Goal: Check status: Check status

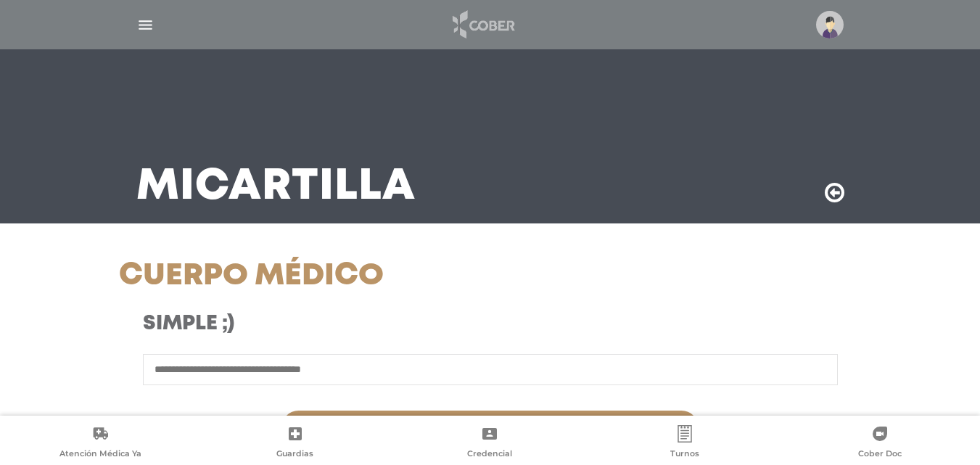
click at [469, 30] on img at bounding box center [483, 24] width 76 height 35
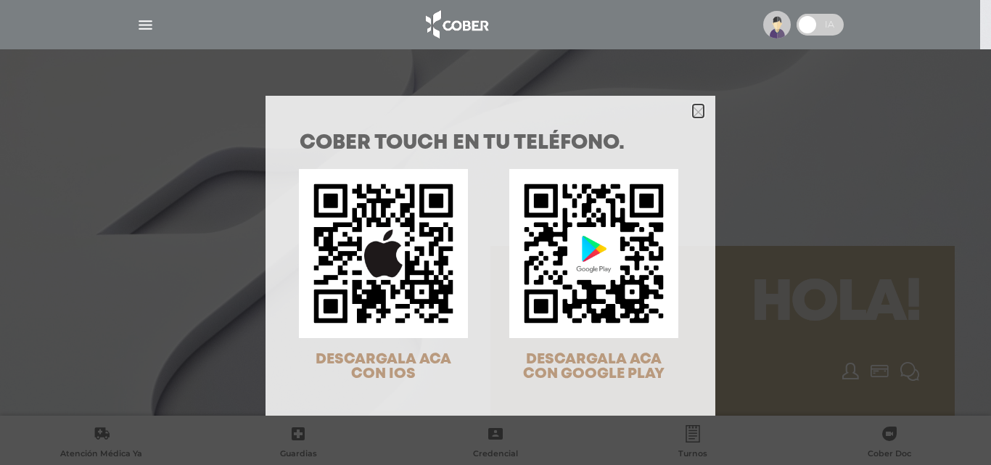
click at [693, 114] on icon "Close" at bounding box center [698, 112] width 11 height 11
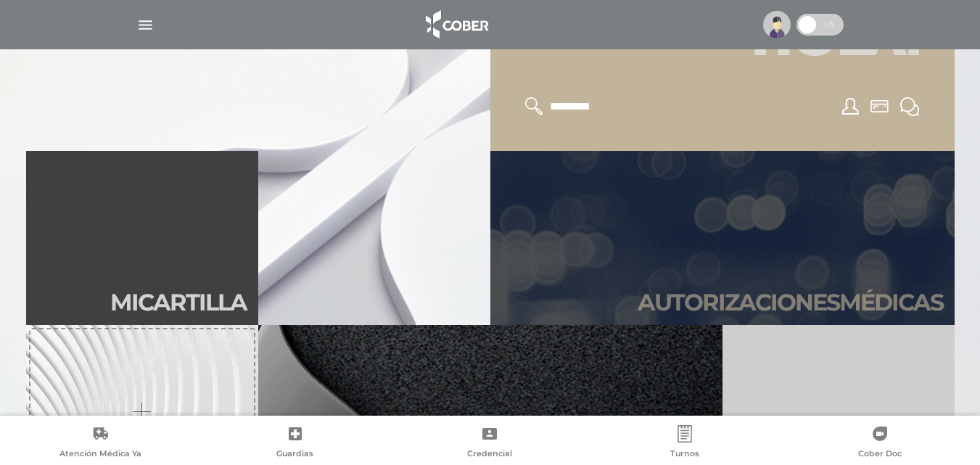
scroll to position [290, 0]
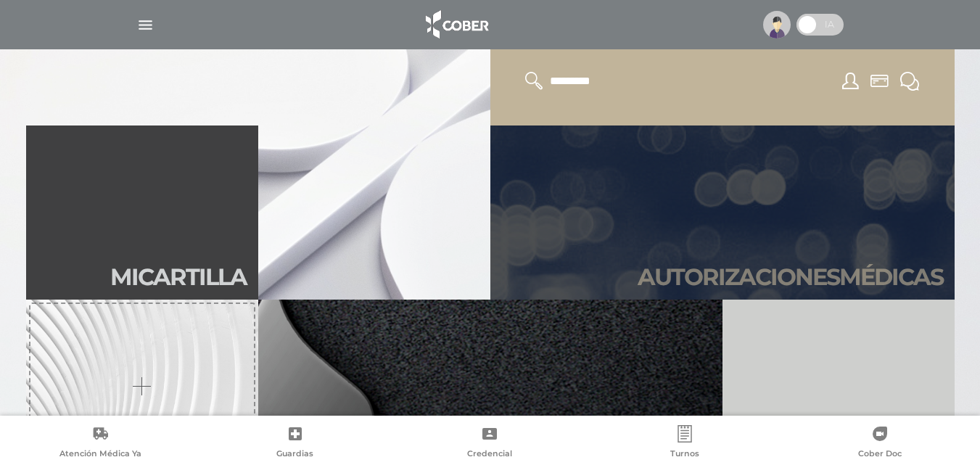
click at [788, 203] on link "Autori zaciones médicas" at bounding box center [722, 212] width 464 height 174
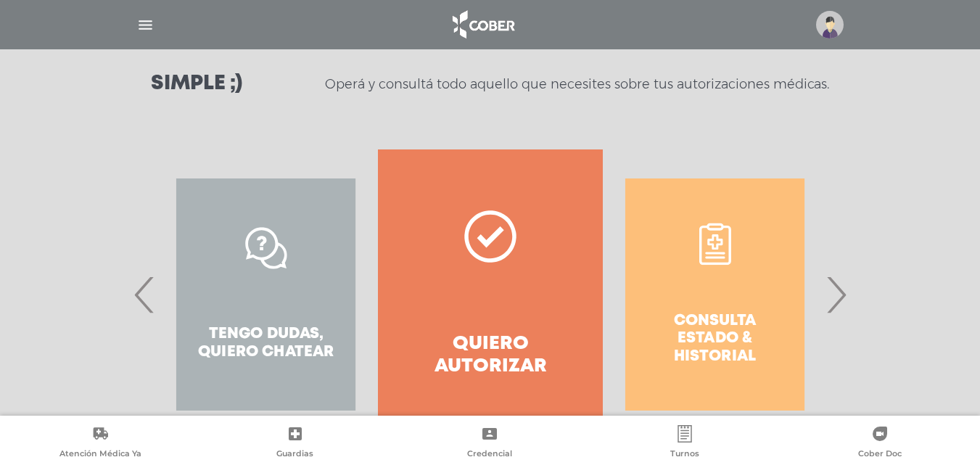
scroll to position [218, 0]
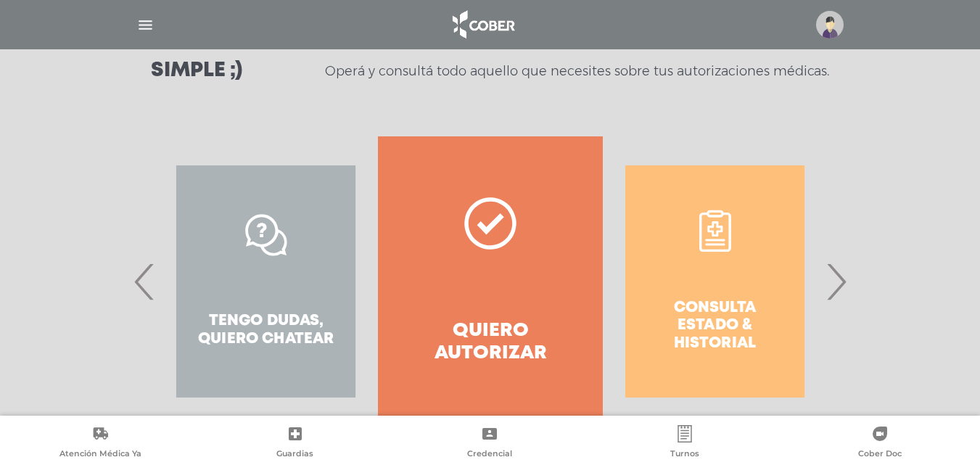
click at [718, 255] on div "Consulta estado & historial" at bounding box center [715, 281] width 224 height 290
click at [690, 317] on div "Consulta estado & historial" at bounding box center [715, 281] width 224 height 290
click at [703, 327] on div "Consulta estado & historial" at bounding box center [715, 281] width 224 height 290
click at [830, 294] on span "›" at bounding box center [836, 281] width 28 height 78
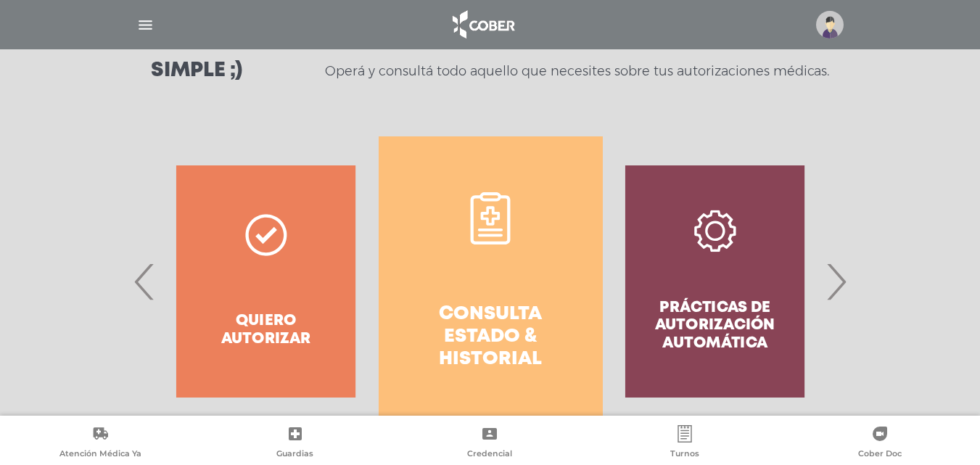
click at [474, 340] on h4 "Consulta estado & historial" at bounding box center [491, 337] width 172 height 68
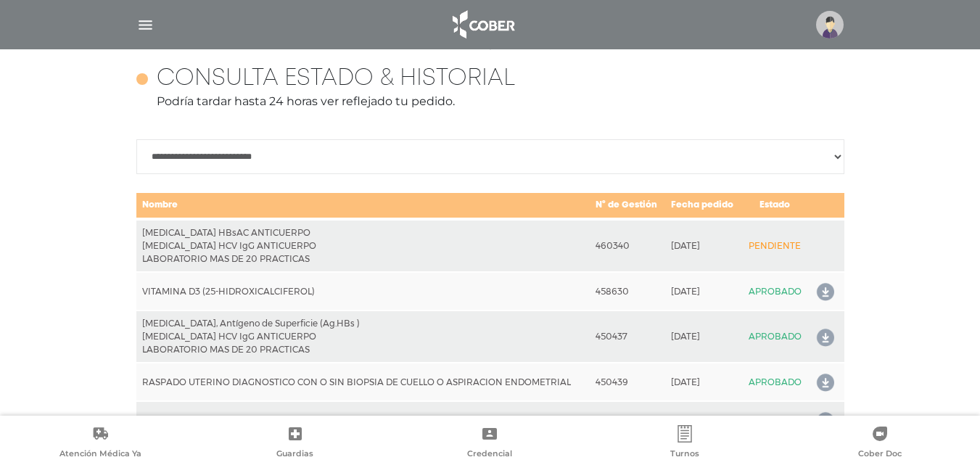
scroll to position [644, 0]
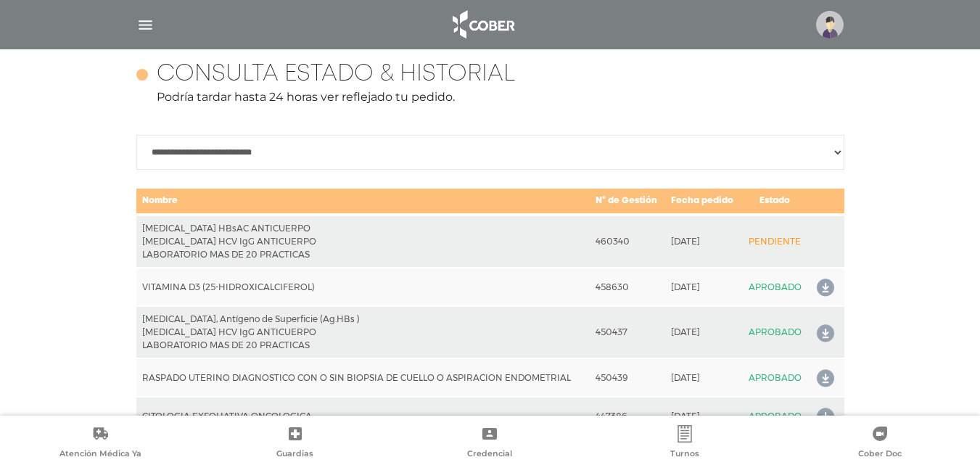
drag, startPoint x: 590, startPoint y: 239, endPoint x: 653, endPoint y: 241, distance: 63.8
click at [653, 241] on td "460340" at bounding box center [627, 241] width 75 height 53
click at [305, 254] on td "HEPATITIS B HBsAC ANTICUERPO HEPATITIS C HCV IgG ANTICUERPO LABORATORIO MAS DE …" at bounding box center [363, 241] width 454 height 53
click at [828, 289] on icon at bounding box center [822, 287] width 23 height 23
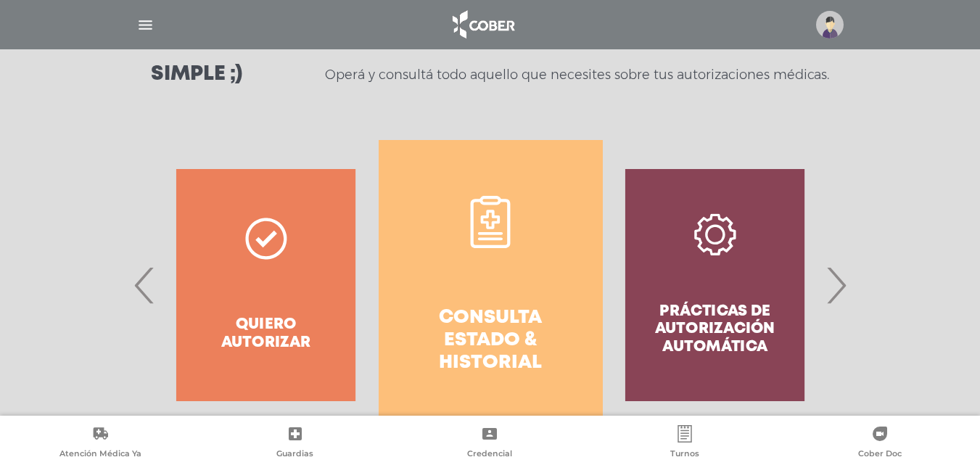
scroll to position [64, 0]
